Goal: Task Accomplishment & Management: Use online tool/utility

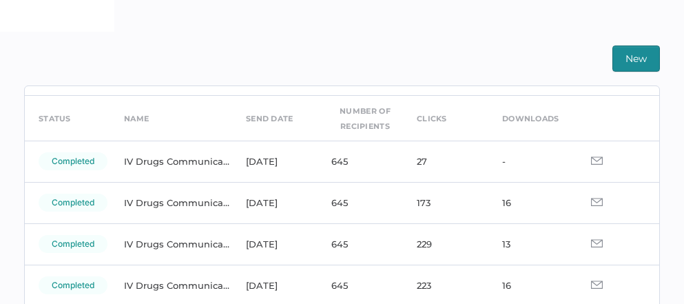
scroll to position [45, 0]
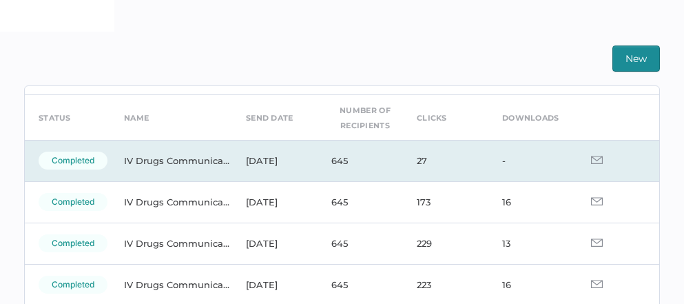
click at [591, 161] on img at bounding box center [597, 160] width 12 height 8
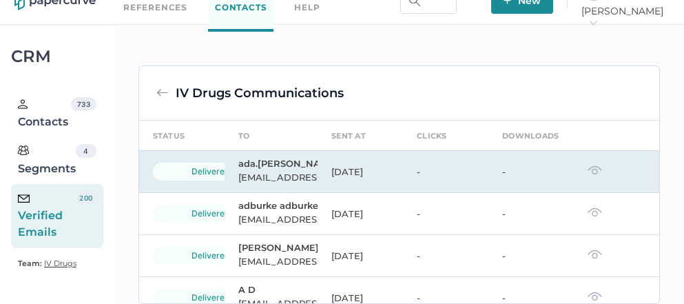
scroll to position [296, 0]
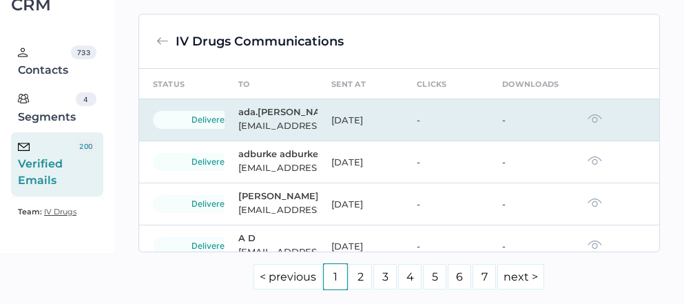
click at [588, 123] on img at bounding box center [595, 119] width 14 height 10
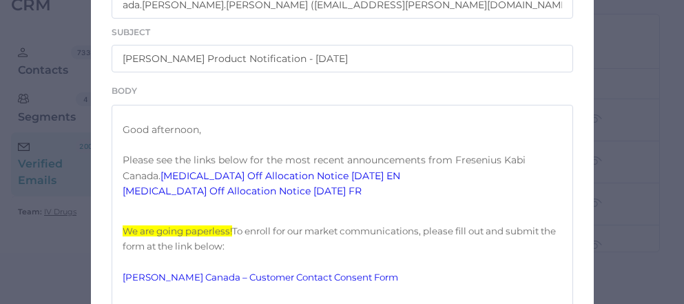
scroll to position [0, 0]
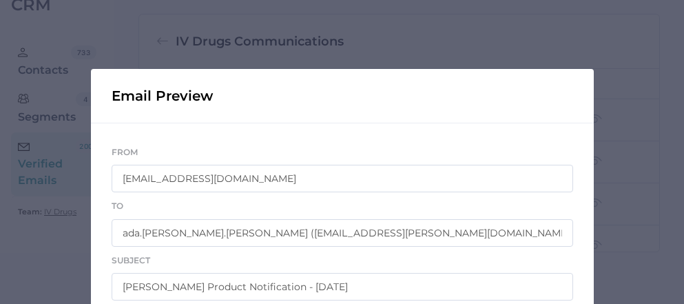
click at [66, 103] on div "Email Preview From [EMAIL_ADDRESS][DOMAIN_NAME] To [DOMAIN_NAME] [DOMAIN_NAME][…" at bounding box center [342, 152] width 684 height 304
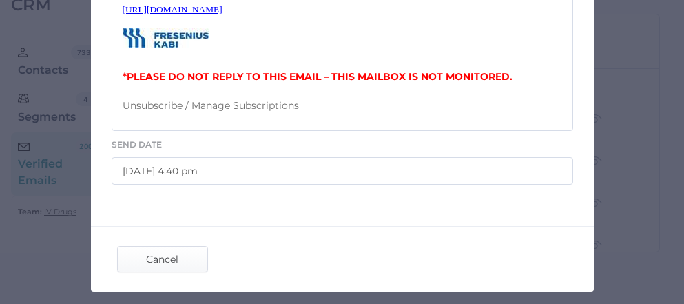
scroll to position [743, 0]
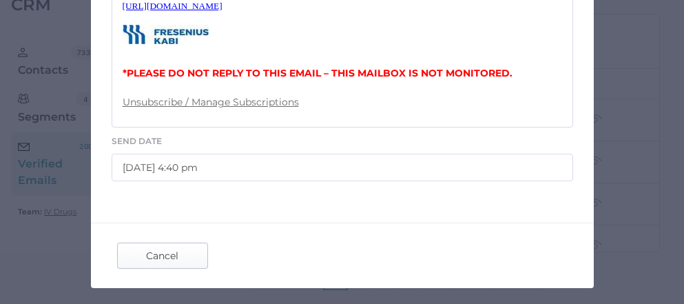
click at [159, 268] on span "Cancel" at bounding box center [162, 255] width 65 height 25
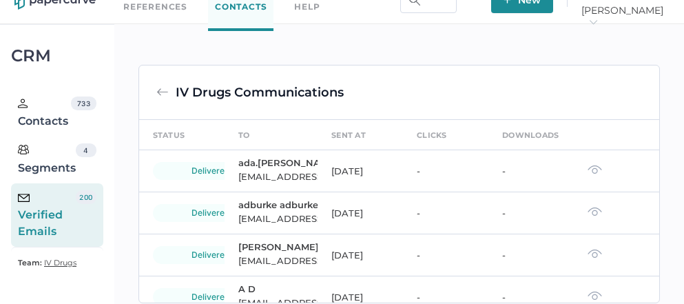
scroll to position [1, 0]
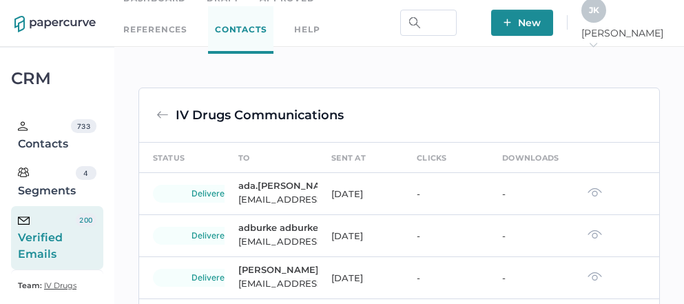
click at [606, 15] on div "J K" at bounding box center [594, 10] width 25 height 25
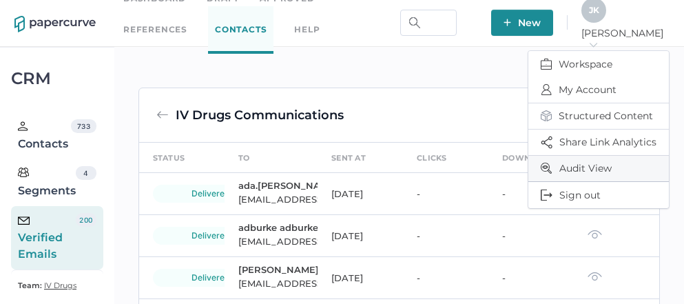
click at [582, 163] on span "Audit View" at bounding box center [599, 168] width 116 height 25
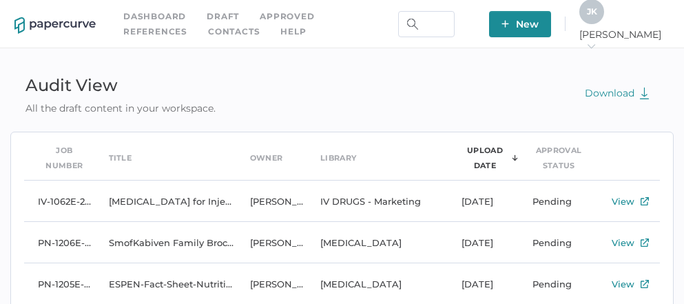
click at [208, 30] on link "Contacts" at bounding box center [234, 31] width 52 height 15
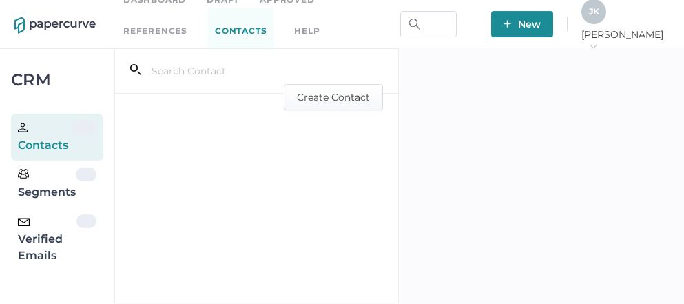
click at [39, 246] on div "Verified Emails" at bounding box center [47, 239] width 59 height 50
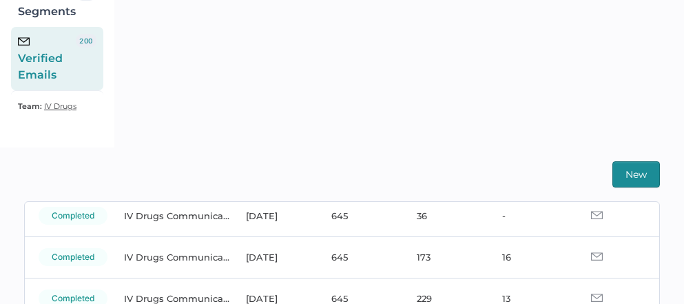
scroll to position [85, 0]
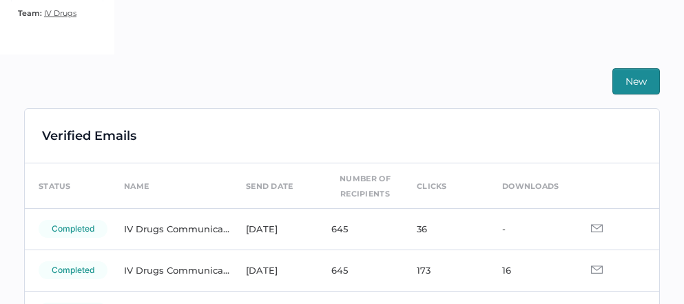
scroll to position [329, 0]
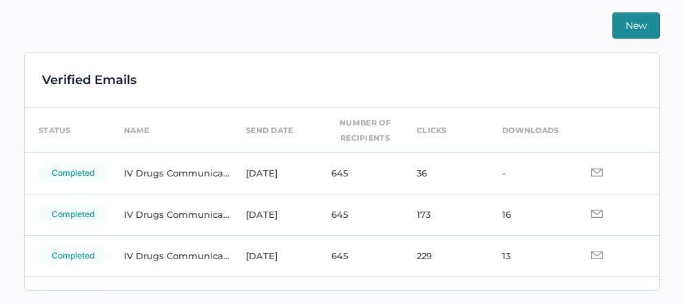
click at [165, 103] on div "Verified Emails status name send date number of recipients clicks downloads com…" at bounding box center [342, 171] width 635 height 237
